Goal: Check status

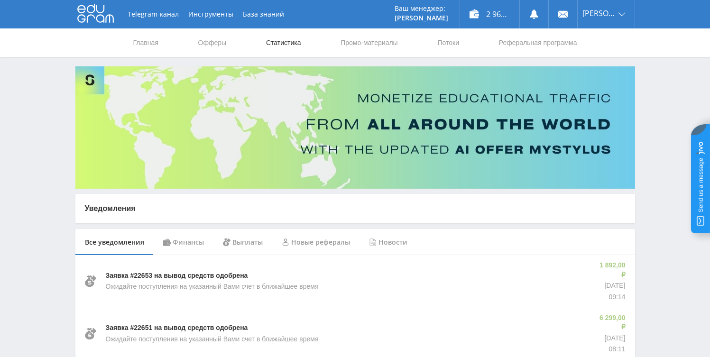
click at [273, 46] on link "Статистика" at bounding box center [283, 42] width 37 height 28
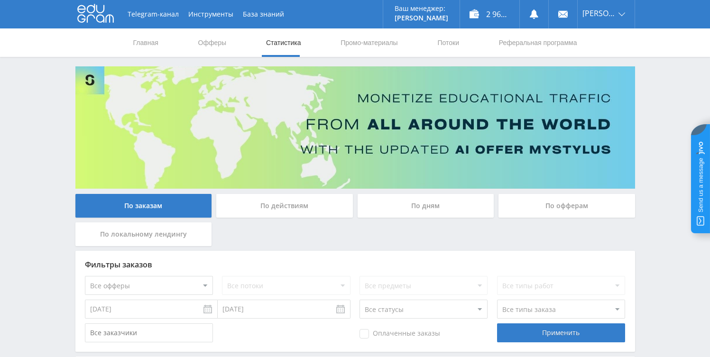
scroll to position [197, 0]
